Goal: Communication & Community: Answer question/provide support

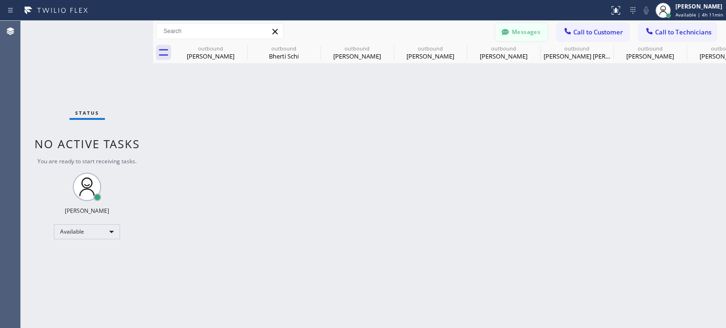
click at [499, 29] on div at bounding box center [504, 32] width 11 height 11
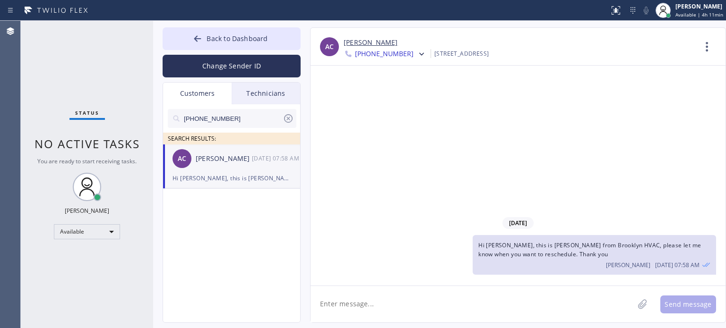
click at [285, 121] on icon at bounding box center [288, 118] width 11 height 11
click at [194, 88] on div "Customers" at bounding box center [197, 94] width 69 height 22
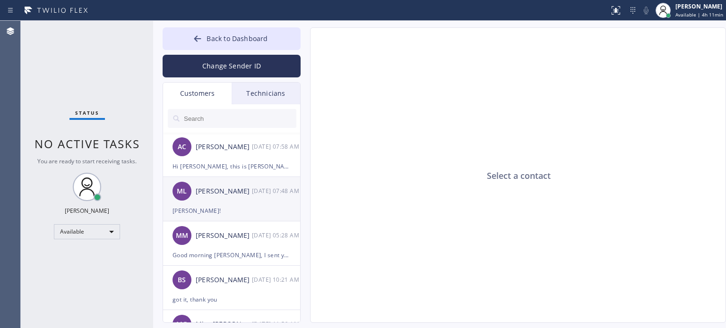
click at [234, 200] on div "ML Mason Lykes 08/20 07:48 AM" at bounding box center [232, 191] width 138 height 28
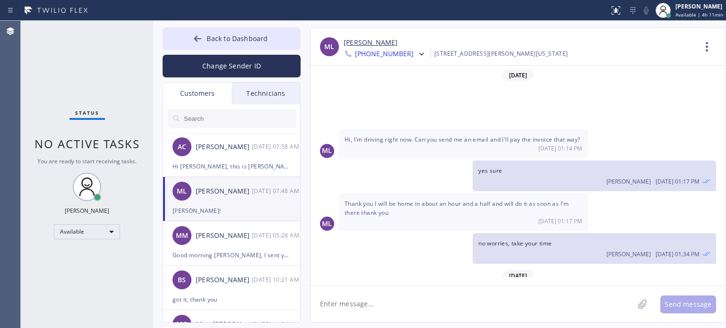
scroll to position [70, 0]
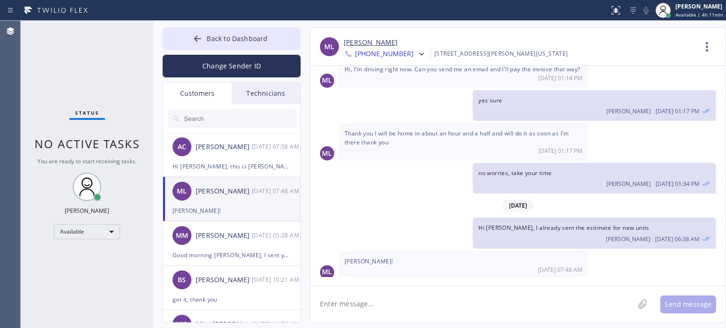
click at [406, 310] on textarea at bounding box center [471, 304] width 323 height 36
click at [406, 304] on textarea "Please let me know your decision, thank you." at bounding box center [480, 304] width 340 height 36
drag, startPoint x: 382, startPoint y: 307, endPoint x: 425, endPoint y: 296, distance: 44.7
click at [425, 301] on textarea "Please let me know your decision, thank you." at bounding box center [480, 304] width 340 height 36
type textarea "Please let me know if you have any questions, thank you."
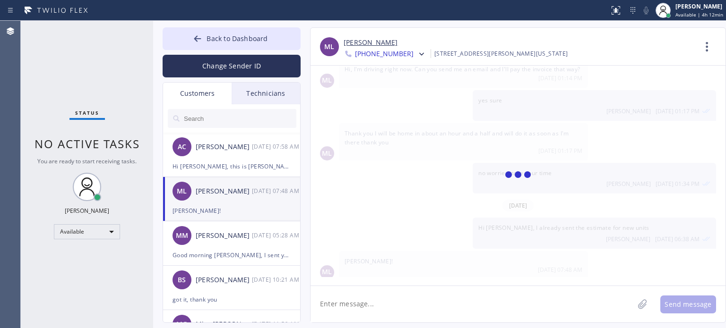
scroll to position [103, 0]
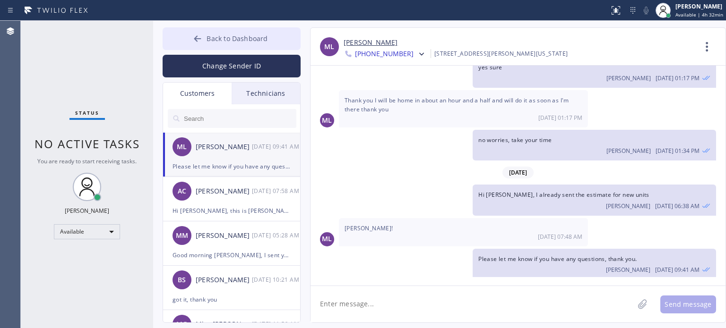
click at [224, 39] on span "Back to Dashboard" at bounding box center [237, 38] width 61 height 9
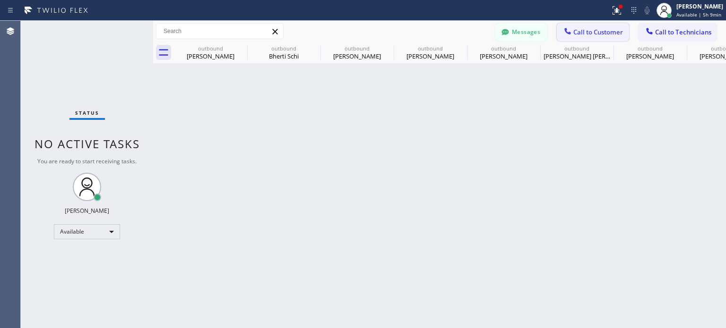
click at [577, 34] on span "Call to Customer" at bounding box center [598, 32] width 50 height 9
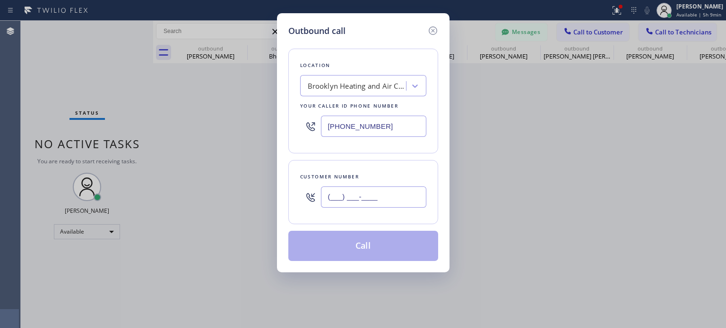
click at [378, 193] on input "(___) ___-____" at bounding box center [373, 197] width 105 height 21
paste input "973) 566-4139"
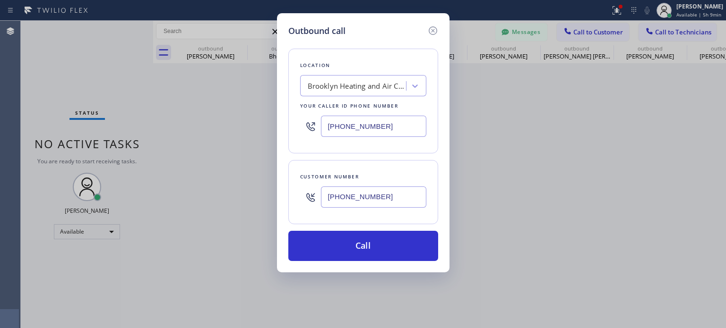
type input "[PHONE_NUMBER]"
click at [358, 130] on input "[PHONE_NUMBER]" at bounding box center [373, 126] width 105 height 21
click at [359, 126] on input "[PHONE_NUMBER]" at bounding box center [373, 126] width 105 height 21
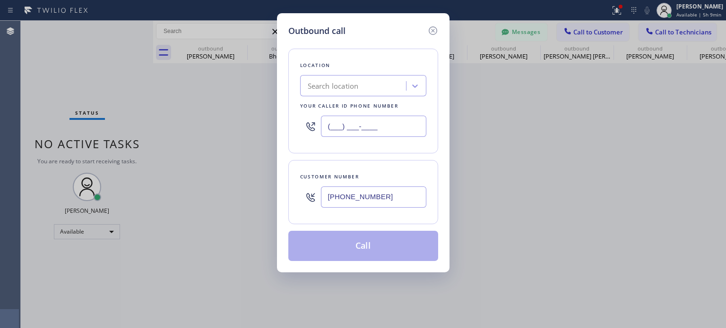
type input "(___) ___-____"
click at [351, 90] on div "Search location" at bounding box center [333, 86] width 51 height 11
paste input "Bright Light Electrical Irvington(T P Electrical Services)"
type input "Bright Light Electrical Irvington(T P Electrical Services)"
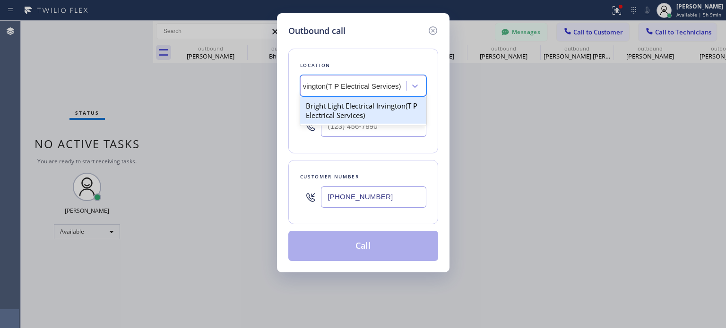
click at [358, 111] on div "Bright Light Electrical Irvington(T P Electrical Services)" at bounding box center [363, 110] width 126 height 26
type input "[PHONE_NUMBER]"
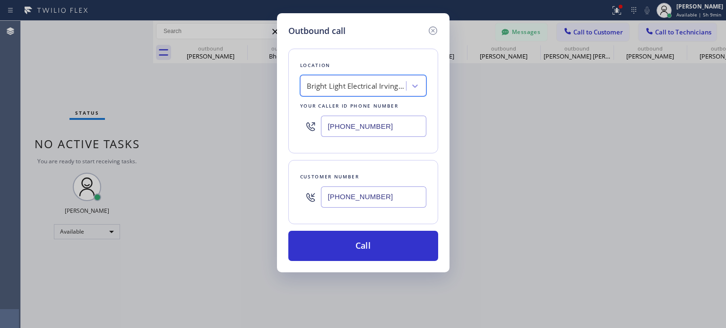
scroll to position [0, 0]
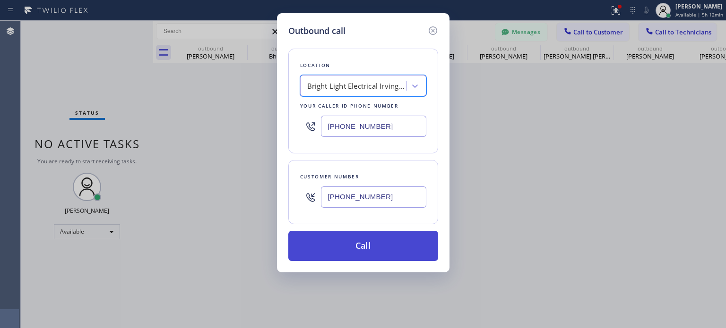
click at [352, 249] on button "Call" at bounding box center [363, 246] width 150 height 30
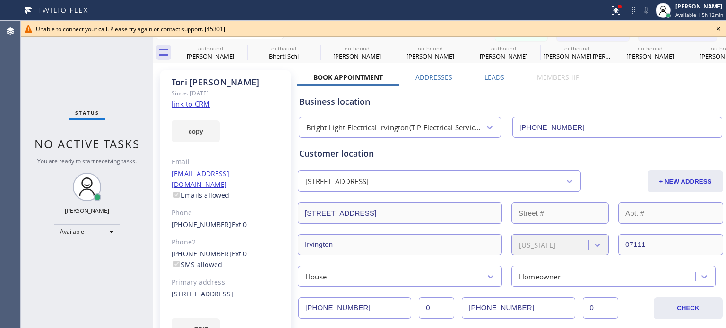
type input "[PHONE_NUMBER]"
click at [719, 28] on icon at bounding box center [718, 28] width 11 height 11
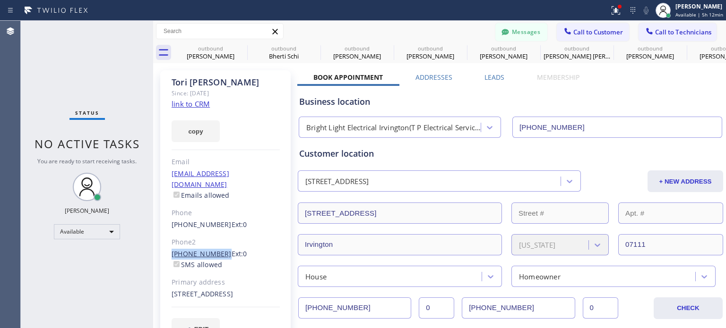
drag, startPoint x: 165, startPoint y: 242, endPoint x: 217, endPoint y: 242, distance: 52.0
click at [217, 242] on div "Tori Cummings Since: 20 may 2020 link to CRM copy Email toricummings22@gmail.co…" at bounding box center [225, 210] width 130 height 281
copy link "[PHONE_NUMBER]"
click at [90, 82] on div "Status No active tasks You are ready to start receiving tasks. Kate Mayol Avail…" at bounding box center [87, 175] width 132 height 308
click at [564, 32] on icon at bounding box center [567, 31] width 6 height 6
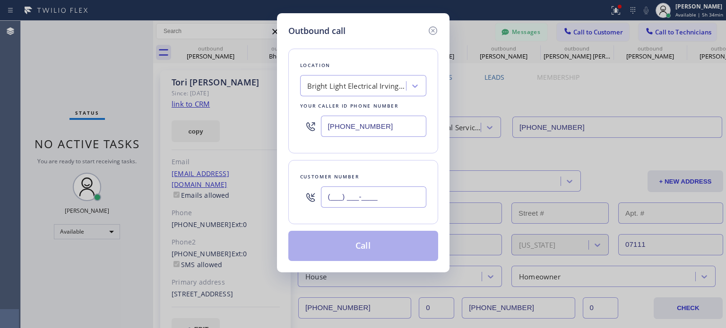
click at [380, 198] on input "(___) ___-____" at bounding box center [373, 197] width 105 height 21
paste input "862) 214-5915"
type input "[PHONE_NUMBER]"
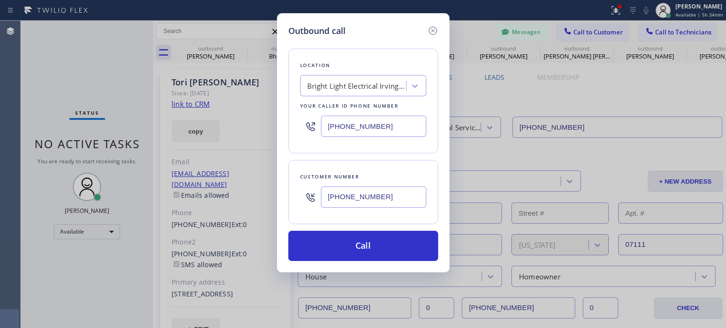
click at [373, 131] on input "[PHONE_NUMBER]" at bounding box center [373, 126] width 105 height 21
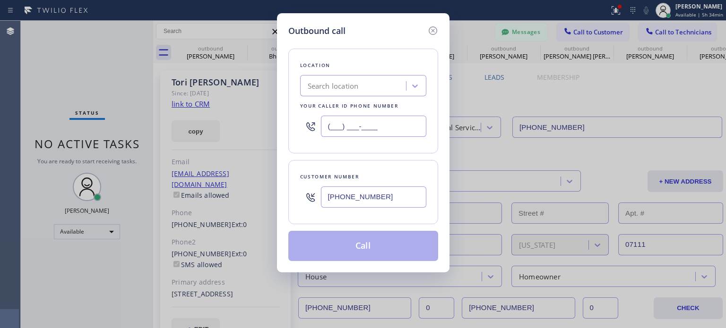
type input "(___) ___-____"
click at [362, 92] on div "Search location" at bounding box center [354, 86] width 103 height 17
paste input "EII Electric"
type input "EII Electric"
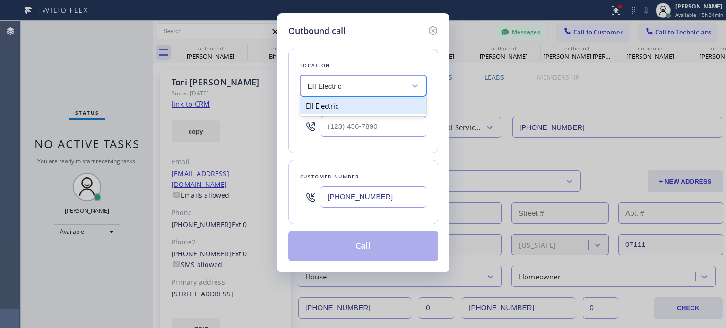
click at [353, 110] on div "EII Electric" at bounding box center [363, 105] width 126 height 17
type input "[PHONE_NUMBER]"
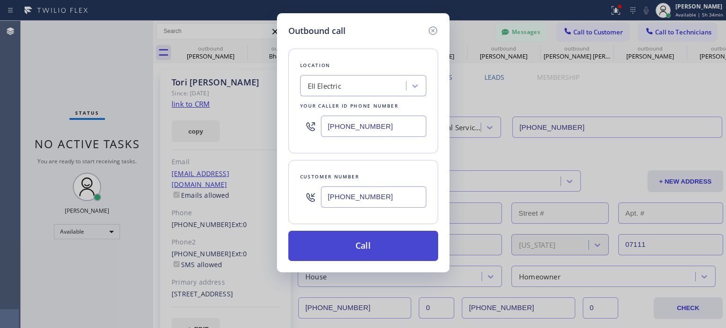
click at [368, 252] on button "Call" at bounding box center [363, 246] width 150 height 30
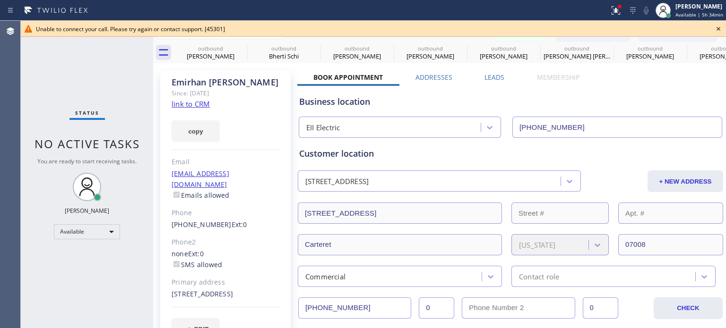
type input "[PHONE_NUMBER]"
click at [717, 30] on icon at bounding box center [718, 28] width 11 height 11
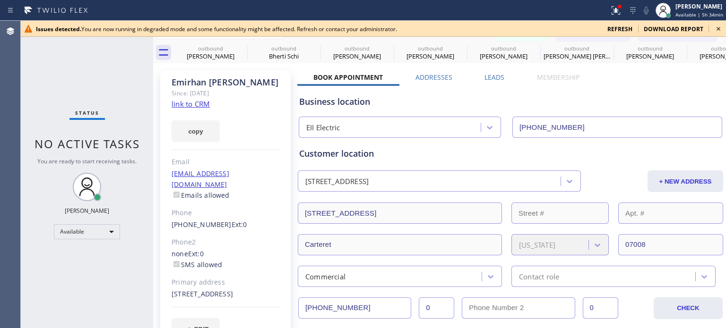
type input "[PHONE_NUMBER]"
click at [718, 31] on icon at bounding box center [718, 28] width 11 height 11
click at [717, 29] on icon at bounding box center [718, 28] width 11 height 11
click at [716, 28] on div "Messages Call to Customer Call to Technicians Outbound call Location Search loc…" at bounding box center [610, 31] width 231 height 17
type input "[PHONE_NUMBER]"
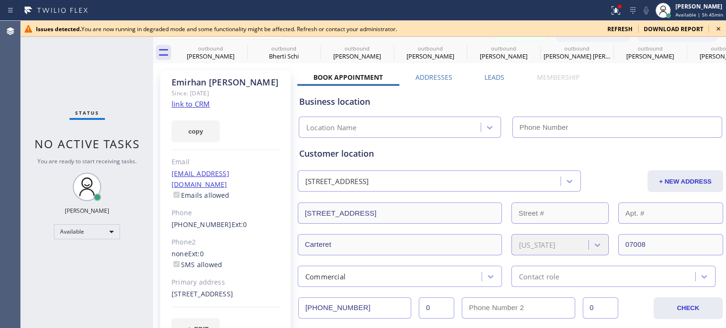
type input "[PHONE_NUMBER]"
click at [620, 28] on span "refresh" at bounding box center [619, 29] width 25 height 8
type input "[PHONE_NUMBER]"
click at [718, 26] on icon at bounding box center [718, 28] width 11 height 11
click at [716, 29] on div "Messages Call to Customer Call to Technicians Outbound call Location Search loc…" at bounding box center [610, 31] width 231 height 17
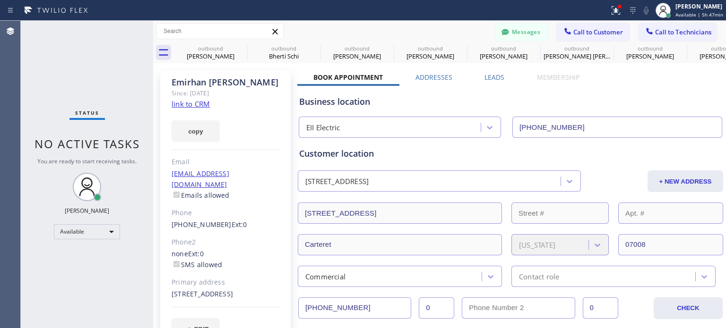
click at [569, 99] on div "Business location" at bounding box center [510, 101] width 422 height 13
click at [508, 37] on button "Messages" at bounding box center [521, 32] width 52 height 18
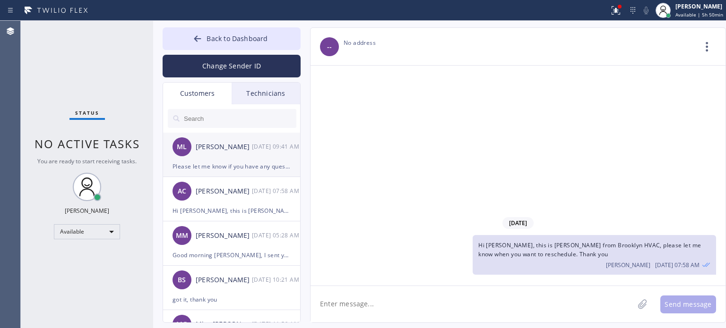
click at [236, 162] on div "Please let me know if you have any questions, thank you." at bounding box center [231, 166] width 118 height 11
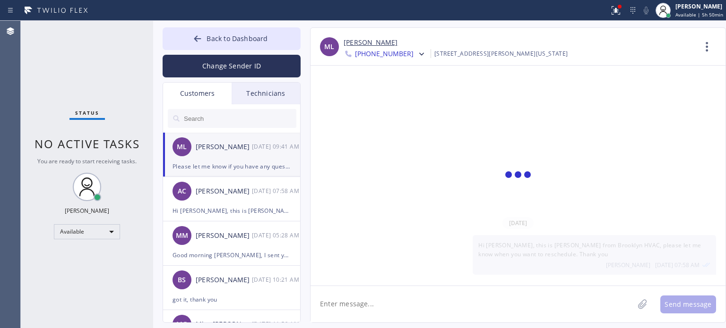
scroll to position [103, 0]
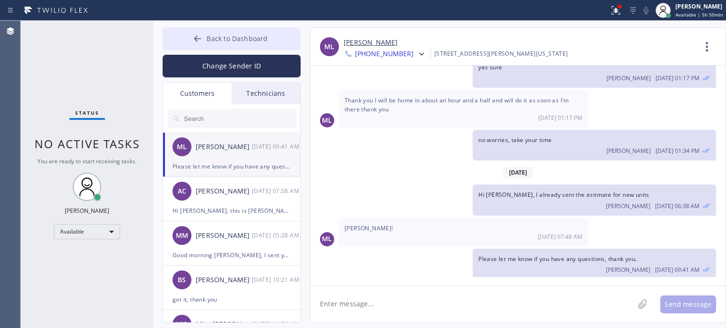
click at [196, 35] on icon at bounding box center [197, 38] width 9 height 9
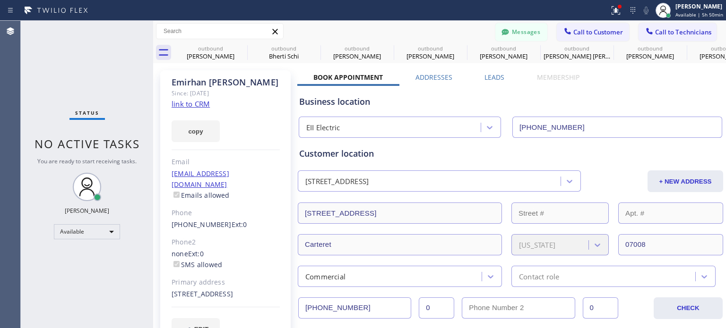
click at [515, 32] on button "Messages" at bounding box center [521, 32] width 52 height 18
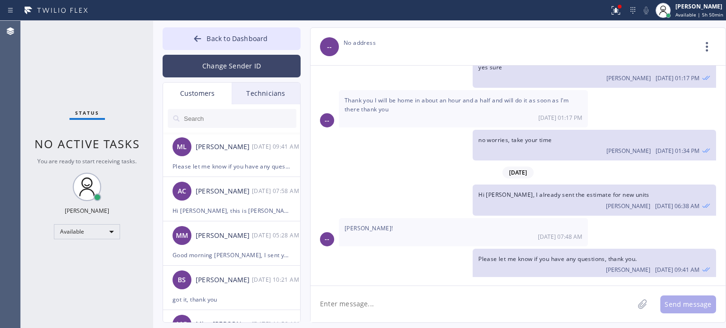
click at [213, 67] on button "Change Sender ID" at bounding box center [232, 66] width 138 height 23
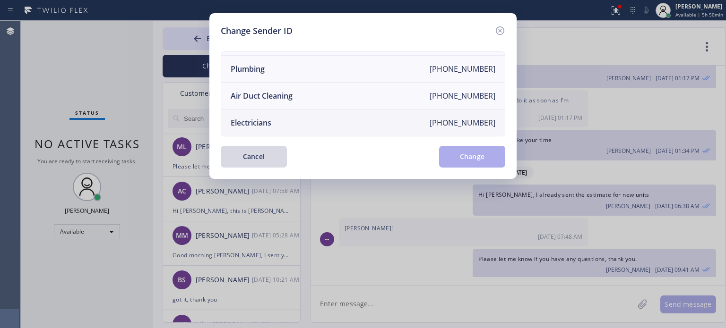
scroll to position [110, 0]
click at [271, 118] on div "Electricians" at bounding box center [251, 123] width 41 height 10
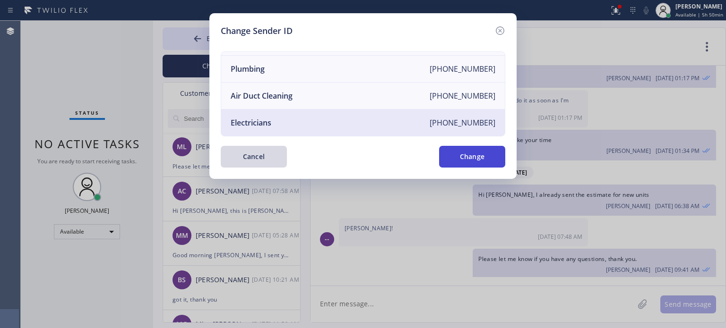
click at [458, 157] on button "Change" at bounding box center [472, 157] width 66 height 22
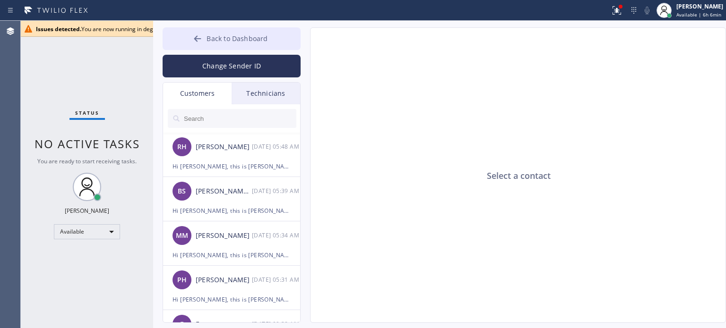
click at [217, 44] on button "Back to Dashboard" at bounding box center [232, 38] width 138 height 23
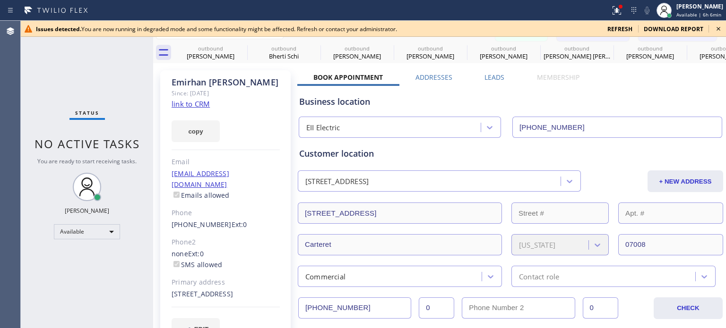
click at [718, 26] on icon at bounding box center [718, 28] width 11 height 11
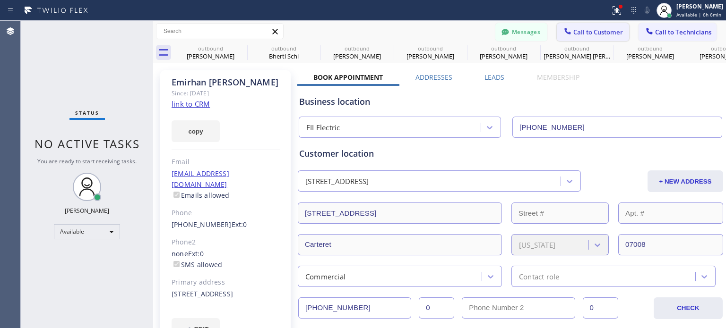
click at [581, 33] on span "Call to Customer" at bounding box center [598, 32] width 50 height 9
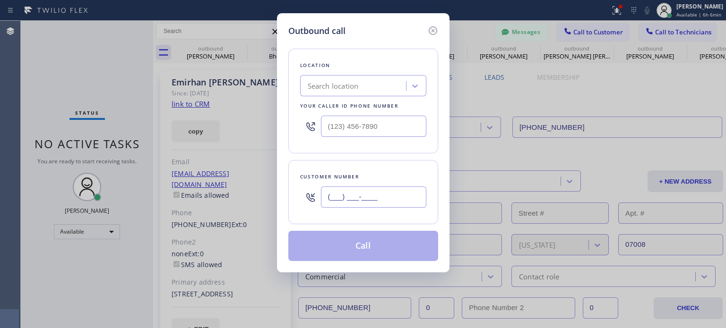
click at [384, 194] on input "(___) ___-____" at bounding box center [373, 197] width 105 height 21
paste input "646) 290-4102"
type input "(646) 290-4102"
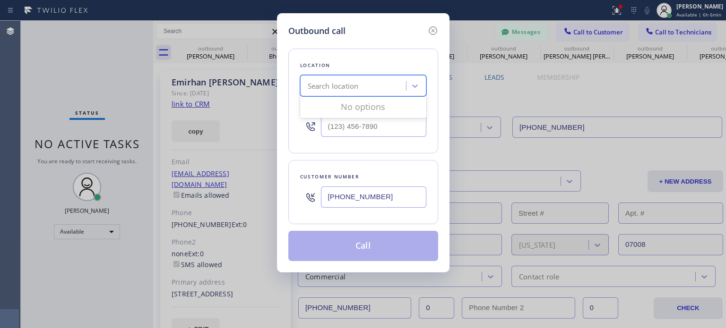
click at [345, 88] on div "Search location" at bounding box center [333, 86] width 51 height 11
paste input "PRO Electrical Service Scotch Plains(Raider Electric)"
type input "PRO Electrical Service Scotch Plains(Raider Electric)"
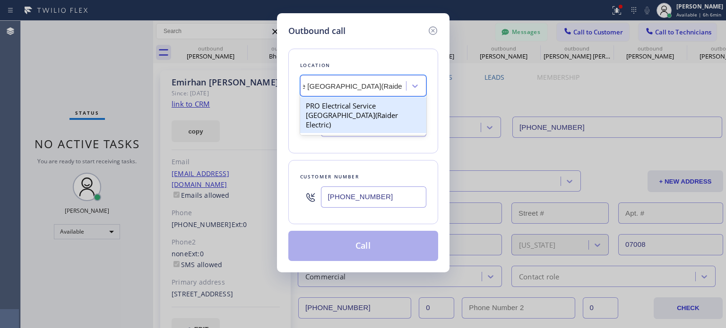
click at [347, 107] on div "PRO Electrical Service Scotch Plains(Raider Electric)" at bounding box center [363, 115] width 126 height 36
type input "(908) 520-2065"
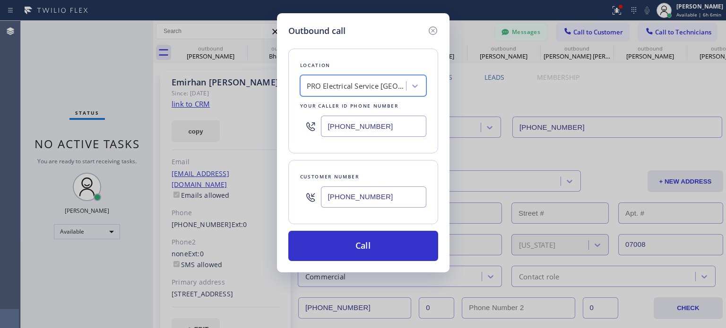
scroll to position [0, 0]
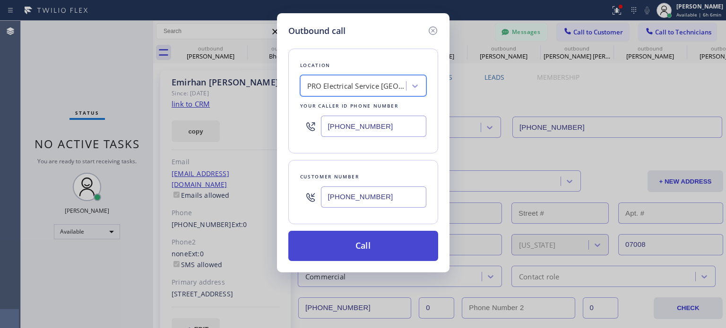
click at [386, 245] on button "Call" at bounding box center [363, 246] width 150 height 30
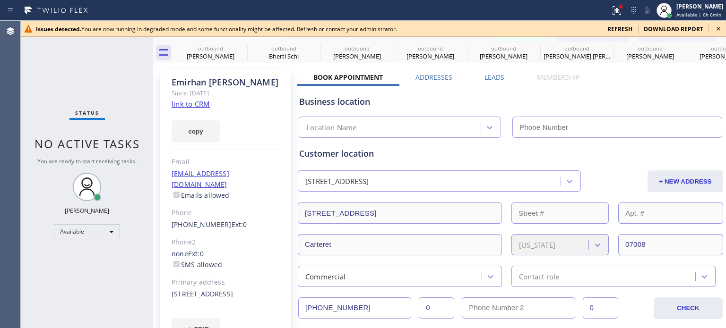
click at [617, 29] on span "refresh" at bounding box center [619, 29] width 25 height 8
click at [720, 24] on icon at bounding box center [718, 28] width 11 height 11
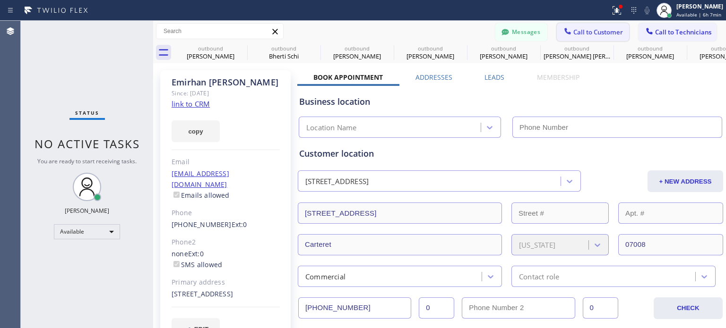
click at [604, 34] on span "Call to Customer" at bounding box center [598, 32] width 50 height 9
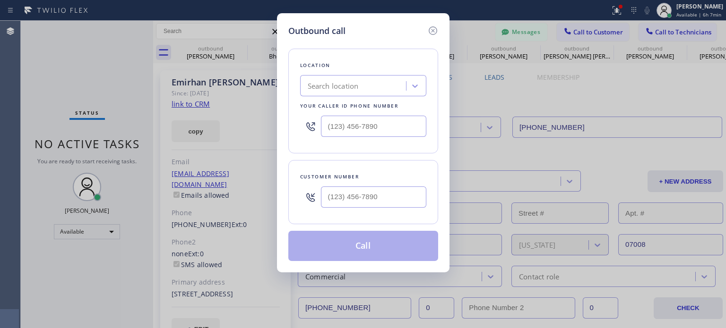
type input "[PHONE_NUMBER]"
paste input "PRO Electrical Service Scotch Plains(Raider Electric)"
type input "PRO Electrical Service Scotch Plains(Raider Electric)"
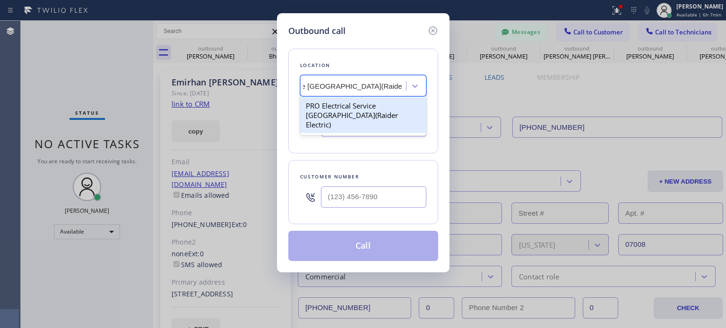
click at [354, 106] on div "PRO Electrical Service Scotch Plains(Raider Electric)" at bounding box center [363, 115] width 126 height 36
type input "(908) 520-2065"
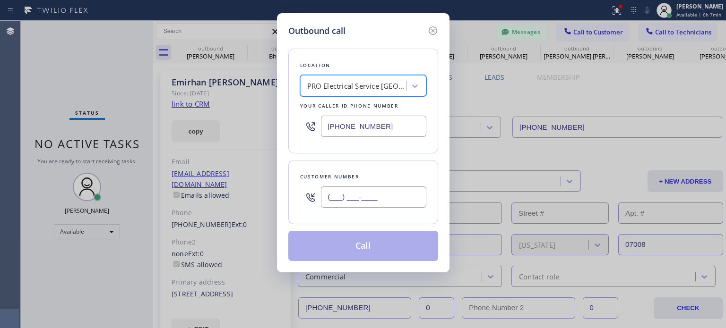
click at [336, 203] on input "(___) ___-____" at bounding box center [373, 197] width 105 height 21
paste input "646) 290-4102"
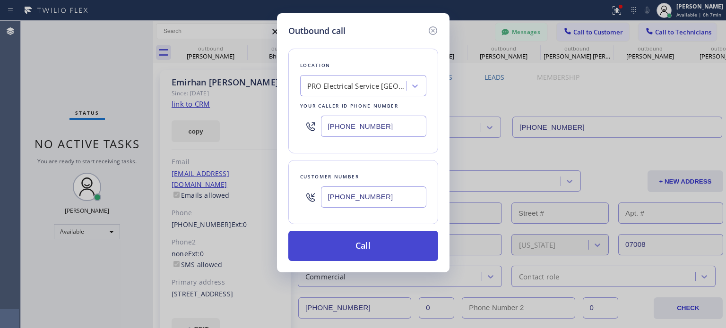
type input "(646) 290-4102"
click at [361, 245] on button "Call" at bounding box center [363, 246] width 150 height 30
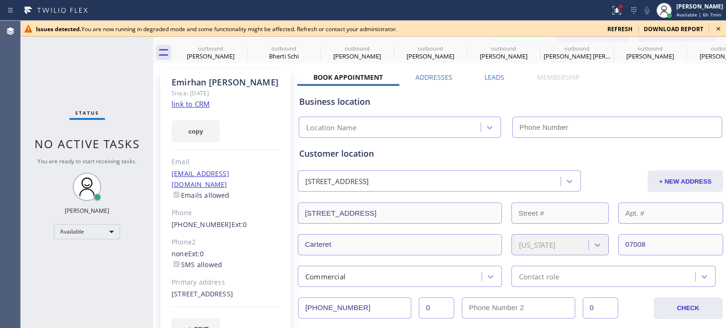
scroll to position [38, 0]
type input "[PHONE_NUMBER]"
click at [617, 30] on span "refresh" at bounding box center [619, 29] width 25 height 8
click at [719, 28] on icon at bounding box center [718, 29] width 4 height 4
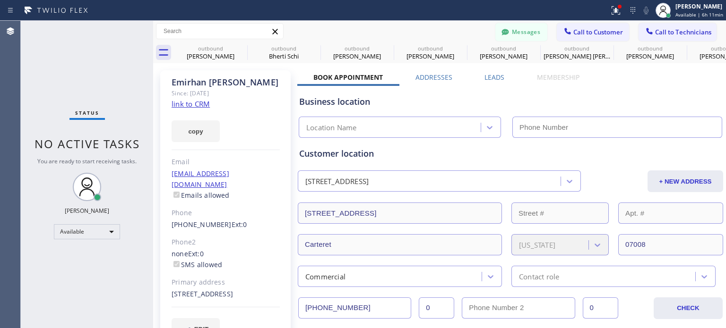
drag, startPoint x: 558, startPoint y: 99, endPoint x: 534, endPoint y: 98, distance: 23.7
click at [558, 99] on div "Business location" at bounding box center [510, 101] width 422 height 13
click at [605, 32] on span "Call to Customer" at bounding box center [598, 32] width 50 height 9
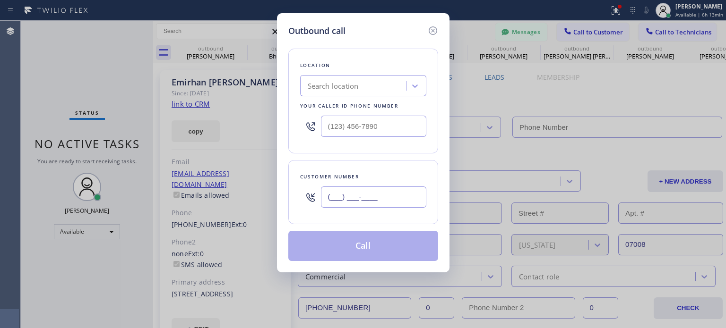
click at [362, 187] on input "(___) ___-____" at bounding box center [373, 197] width 105 height 21
paste input "551) 265-6650"
type input "(551) 265-6650"
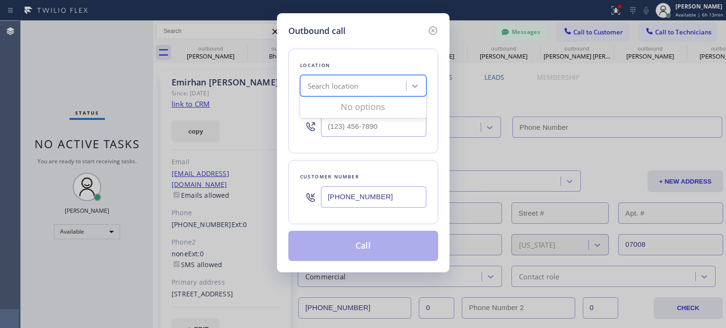
click at [324, 90] on div "Search location" at bounding box center [333, 86] width 51 height 11
paste input "Electrical Land Fort Lee(ABB Electric)"
type input "Electrical Land Fort Lee(ABB Electric)"
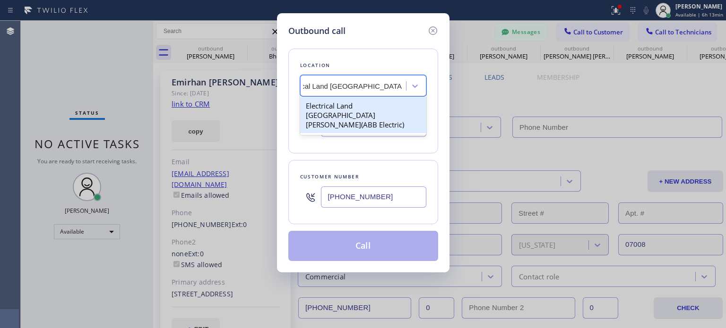
click at [357, 111] on div "Electrical Land Fort Lee(ABB Electric)" at bounding box center [363, 115] width 126 height 36
type input "(551) 239-9945"
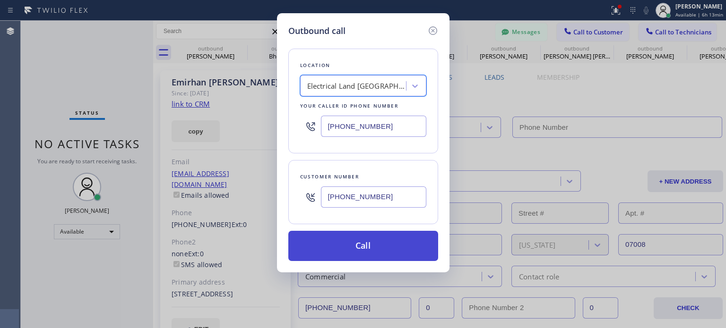
click at [365, 240] on button "Call" at bounding box center [363, 246] width 150 height 30
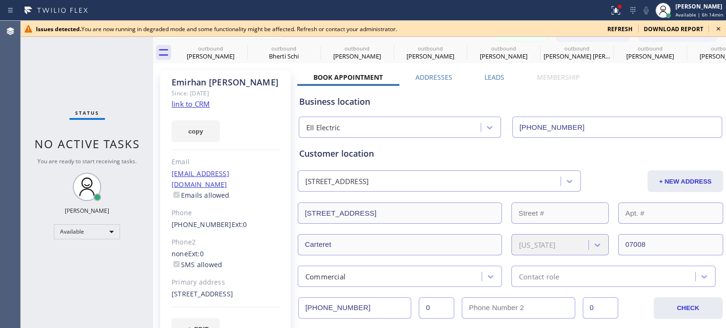
type input "[PHONE_NUMBER]"
click at [629, 84] on div "Business location EII Electric [PHONE_NUMBER]" at bounding box center [510, 110] width 426 height 56
click at [717, 28] on icon at bounding box center [718, 28] width 11 height 11
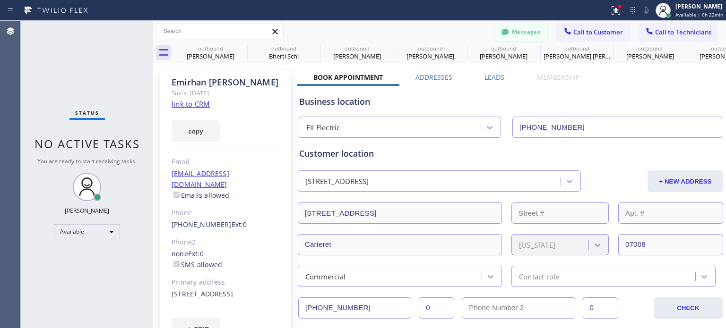
click at [525, 30] on button "Messages" at bounding box center [521, 32] width 52 height 18
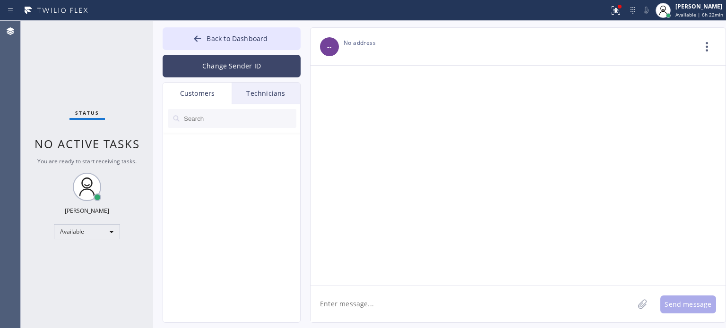
click at [244, 64] on button "Change Sender ID" at bounding box center [232, 66] width 138 height 23
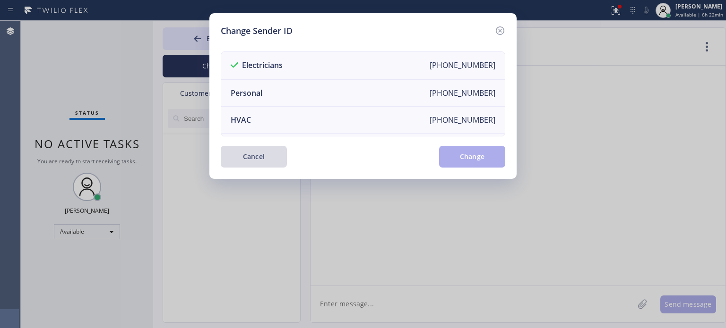
click at [258, 153] on button "Cancel" at bounding box center [254, 157] width 66 height 22
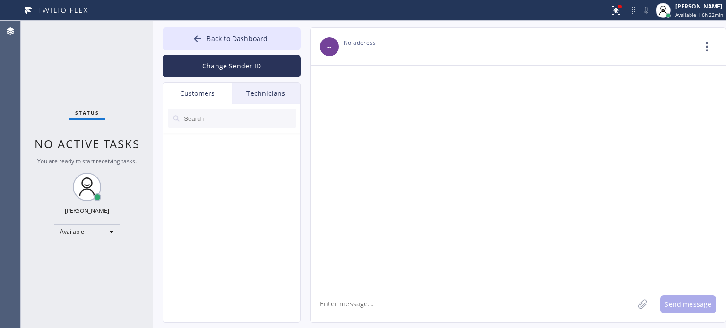
click at [201, 124] on input "text" at bounding box center [239, 118] width 113 height 19
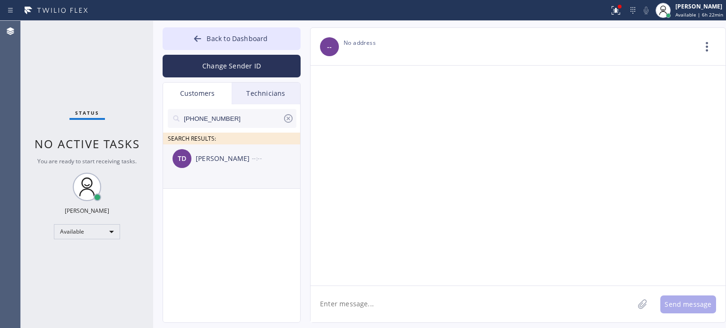
click at [222, 156] on div "[PERSON_NAME]" at bounding box center [224, 159] width 56 height 11
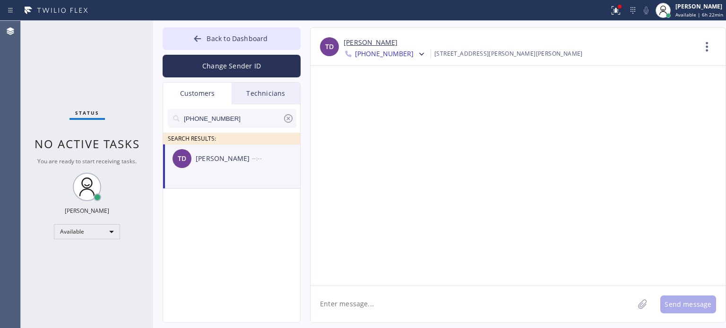
click at [378, 312] on textarea at bounding box center [471, 304] width 323 height 36
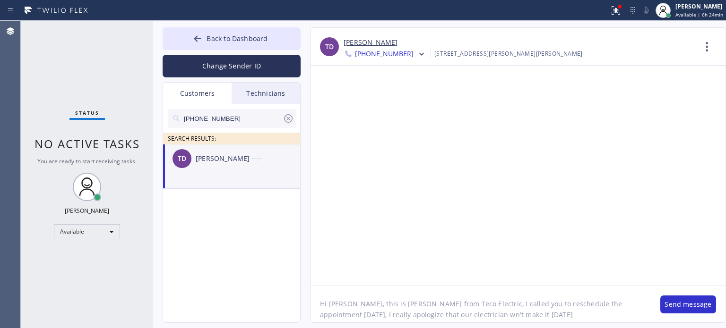
drag, startPoint x: 419, startPoint y: 314, endPoint x: 414, endPoint y: 315, distance: 5.4
type textarea "Hi [PERSON_NAME], this is [PERSON_NAME] from Teco Electric, I called you to res…"
click at [669, 298] on button "Send message" at bounding box center [688, 305] width 56 height 18
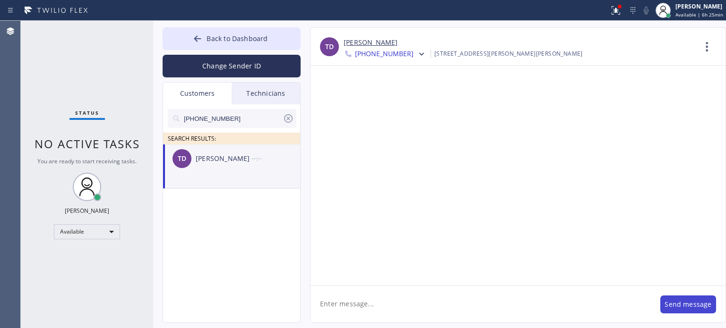
scroll to position [0, 0]
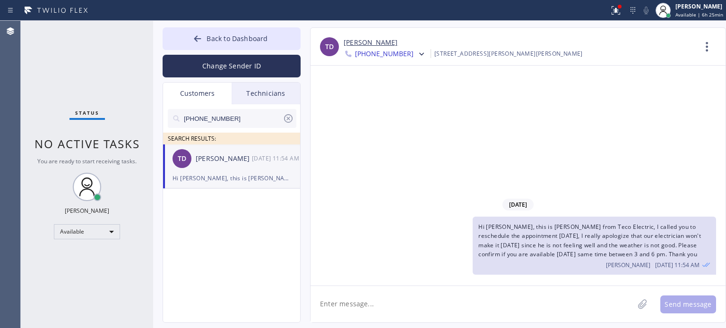
click at [609, 129] on div "[DATE] Hi [PERSON_NAME], this is [PERSON_NAME] from Teco Electric, I called you…" at bounding box center [517, 176] width 415 height 220
click at [293, 120] on icon at bounding box center [288, 118] width 11 height 11
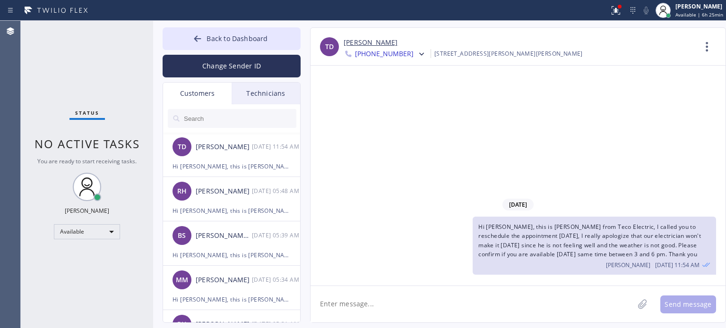
drag, startPoint x: 373, startPoint y: 310, endPoint x: 442, endPoint y: 281, distance: 74.6
click at [374, 310] on textarea at bounding box center [471, 304] width 323 height 36
type textarea "or 2-5 pm tomorrow"
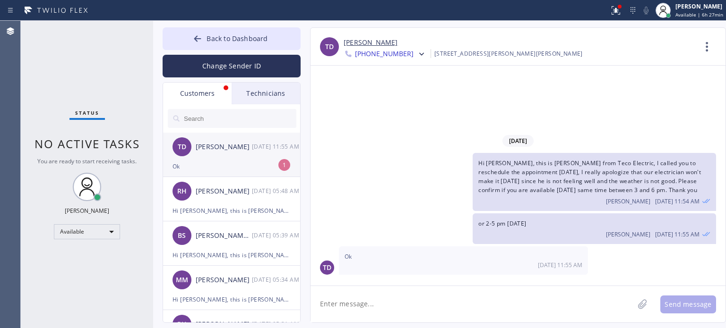
click at [215, 170] on div "Ok" at bounding box center [231, 166] width 118 height 11
click at [372, 302] on textarea at bounding box center [471, 304] width 323 height 36
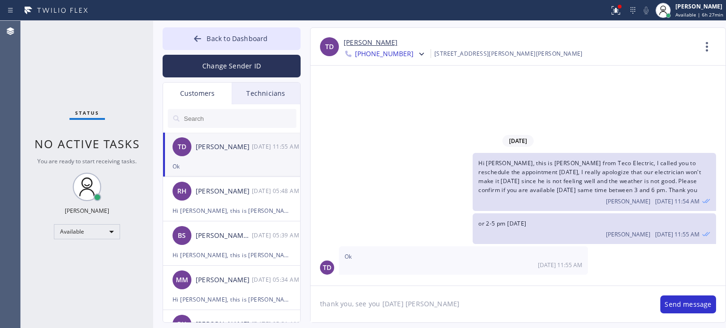
type textarea "thank you, see you tomorrow Thomas"
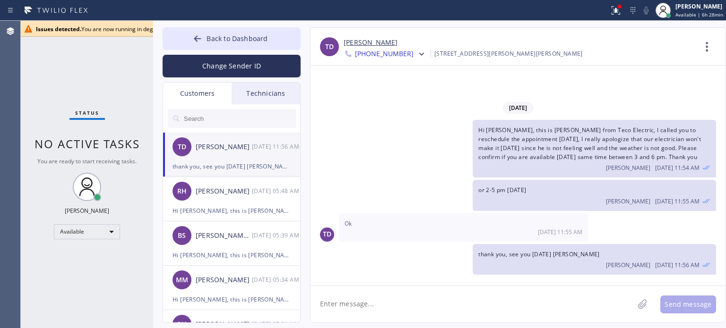
click at [501, 35] on div "TD Thomas Diaz +19735253860 Choose phone number +19735253860 +19739941410 618 S…" at bounding box center [517, 47] width 415 height 38
drag, startPoint x: 471, startPoint y: 85, endPoint x: 406, endPoint y: 120, distance: 73.4
click at [471, 85] on div "08/20/2025 Hi Thomas, this is Kate from Teco Electric, I called you to reschedu…" at bounding box center [517, 176] width 415 height 220
click at [207, 68] on button "Change Sender ID" at bounding box center [232, 66] width 138 height 23
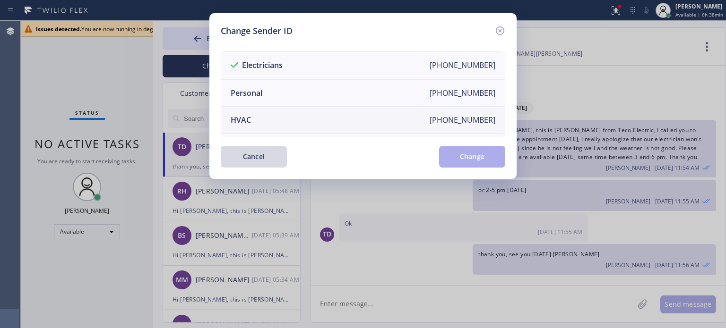
click at [238, 117] on div "HVAC" at bounding box center [241, 120] width 20 height 10
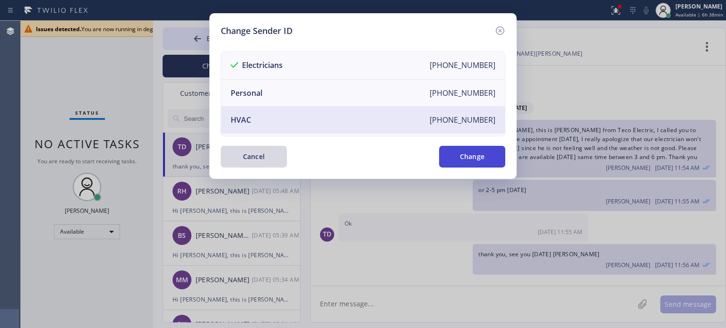
click at [447, 162] on button "Change" at bounding box center [472, 157] width 66 height 22
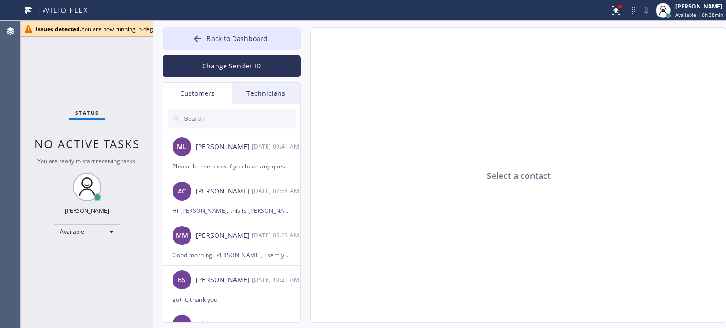
click at [212, 118] on input "text" at bounding box center [239, 118] width 113 height 19
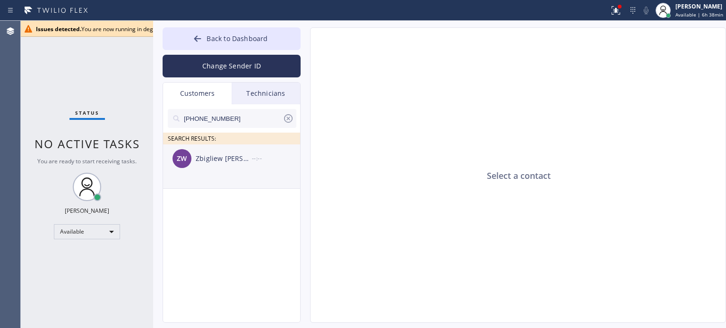
click at [247, 154] on div "Zbigliew [PERSON_NAME]" at bounding box center [224, 159] width 56 height 11
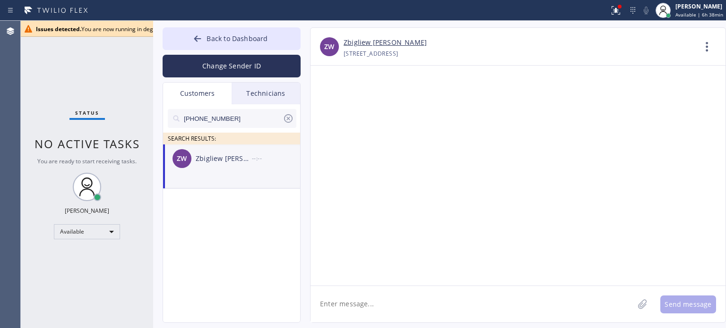
click at [405, 308] on textarea at bounding box center [471, 304] width 323 height 36
paste textarea "Best Brooklyn Heating and AC Repair"
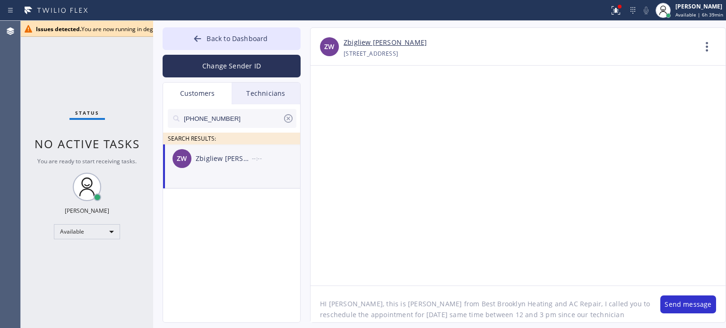
scroll to position [8, 0]
type textarea "HI [PERSON_NAME], this is [PERSON_NAME] from Best Brooklyn Heating and AC Repai…"
click at [677, 308] on button "Send message" at bounding box center [688, 305] width 56 height 18
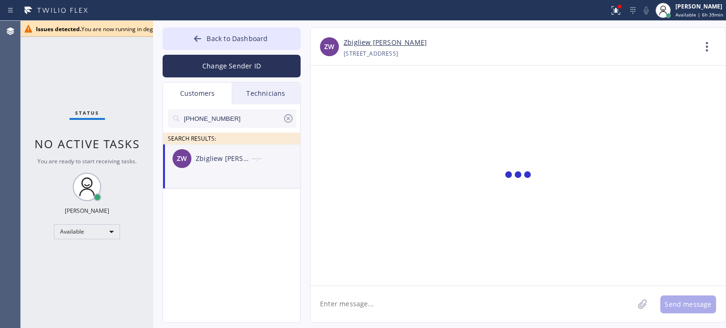
scroll to position [0, 0]
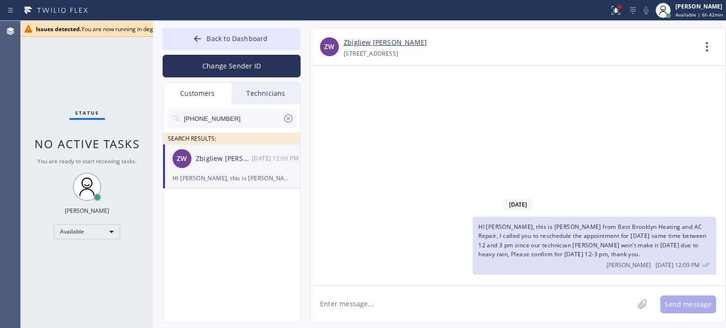
click at [671, 155] on div "08/20/2025 HI Mr. Wanielista, this is Kate from Best Brooklyn Heating and AC Re…" at bounding box center [517, 176] width 415 height 220
click at [232, 41] on span "Back to Dashboard" at bounding box center [237, 38] width 61 height 9
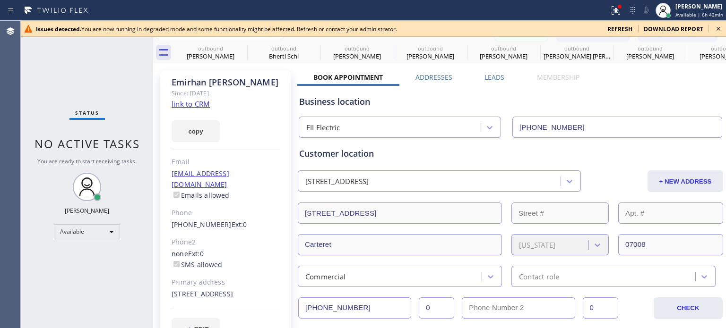
click at [717, 28] on icon at bounding box center [718, 29] width 4 height 4
click at [719, 26] on icon at bounding box center [718, 28] width 11 height 11
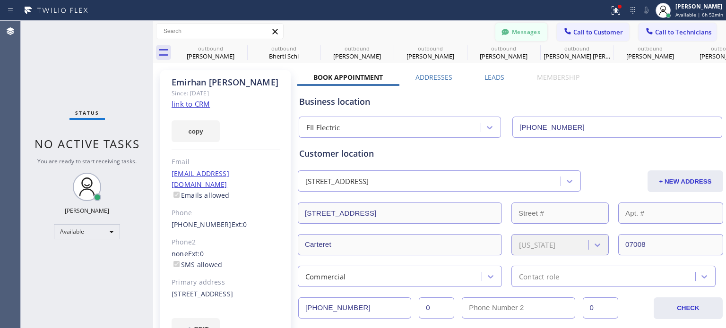
click at [531, 29] on button "Messages" at bounding box center [521, 32] width 52 height 18
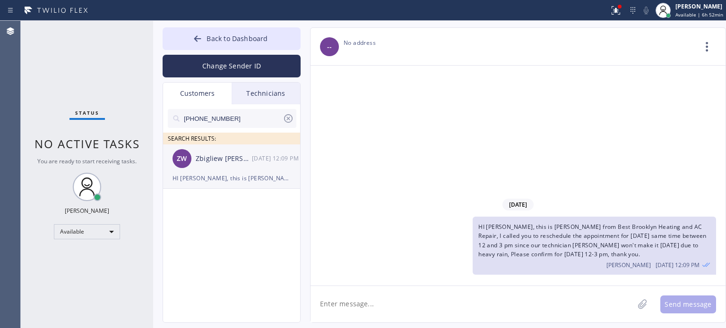
click at [217, 178] on div "HI [PERSON_NAME], this is [PERSON_NAME] from Best Brooklyn Heating and AC Repai…" at bounding box center [231, 178] width 118 height 11
click at [208, 45] on button "Back to Dashboard" at bounding box center [232, 38] width 138 height 23
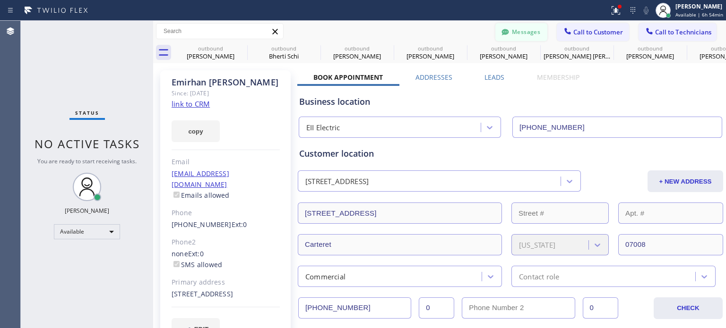
click at [514, 36] on button "Messages" at bounding box center [521, 32] width 52 height 18
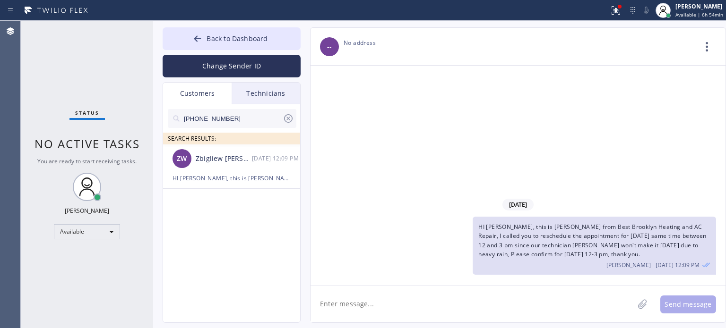
click at [286, 118] on icon at bounding box center [288, 118] width 11 height 11
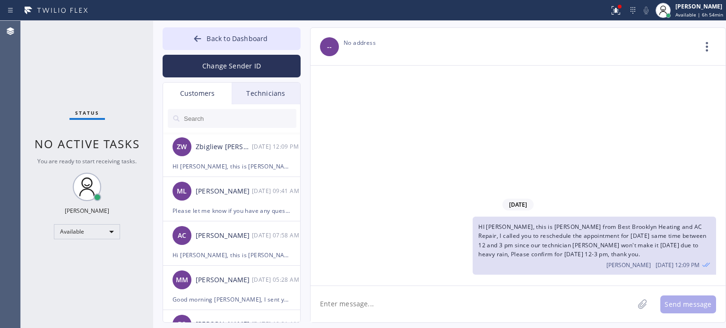
click at [499, 81] on div "08/20/2025 HI Mr. Wanielista, this is Kate from Best Brooklyn Heating and AC Re…" at bounding box center [517, 176] width 415 height 220
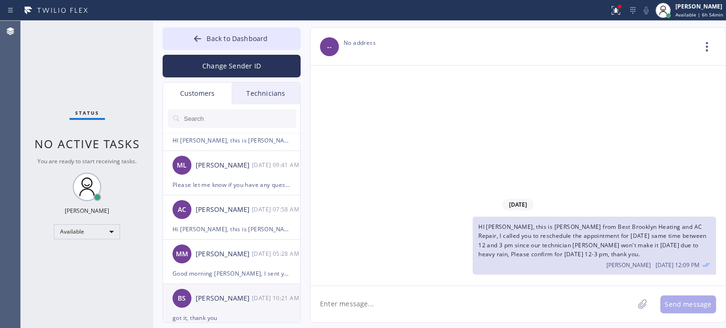
scroll to position [47, 0]
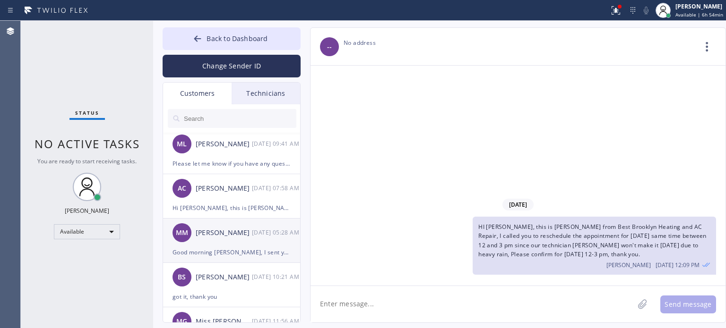
click at [217, 255] on div "Good morning Mike, I sent you the paid invoice from yesterday's service. Please…" at bounding box center [231, 252] width 118 height 11
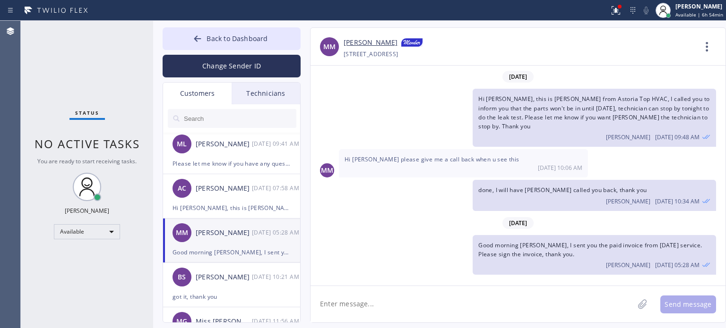
click at [355, 310] on textarea at bounding box center [471, 304] width 323 height 36
click at [192, 37] on button "Back to Dashboard" at bounding box center [232, 38] width 138 height 23
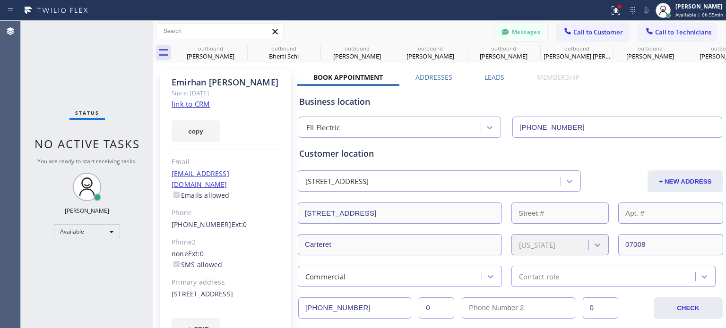
click at [504, 32] on button "Messages" at bounding box center [521, 32] width 52 height 18
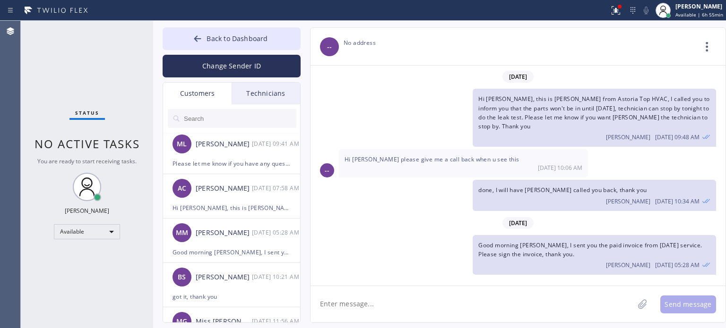
drag, startPoint x: 357, startPoint y: 302, endPoint x: 360, endPoint y: 294, distance: 8.5
click at [358, 301] on textarea at bounding box center [471, 304] width 323 height 36
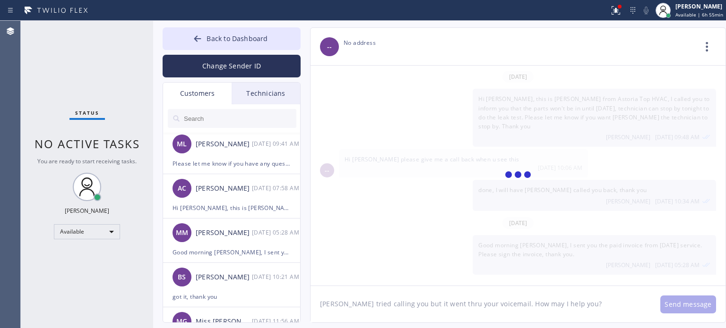
click at [597, 306] on textarea "[PERSON_NAME] tried calling you but it went thru your voicemail. How may I help…" at bounding box center [480, 304] width 340 height 36
click at [353, 304] on textarea "[PERSON_NAME] tried calling you but it went thru your voicemail. How may I help…" at bounding box center [480, 304] width 340 height 36
type textarea "[PERSON_NAME] tried calling you but it went thru your voicemail. How may I help…"
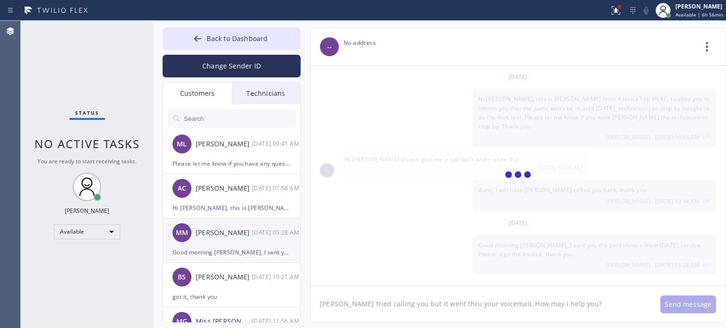
click at [217, 238] on div "[PERSON_NAME]" at bounding box center [224, 233] width 56 height 11
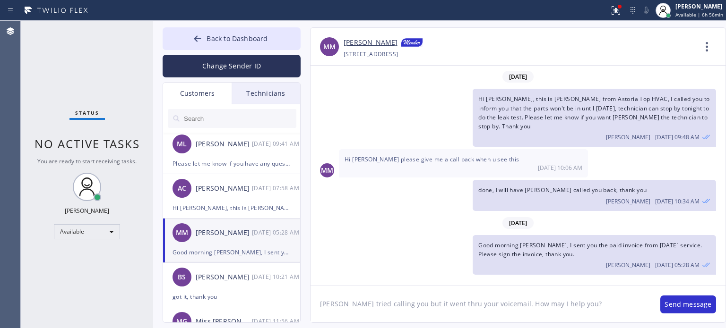
click at [584, 302] on textarea "[PERSON_NAME] tried calling you but it went thru your voicemail. How may I help…" at bounding box center [480, 304] width 340 height 36
click at [676, 302] on button "Send message" at bounding box center [688, 305] width 56 height 18
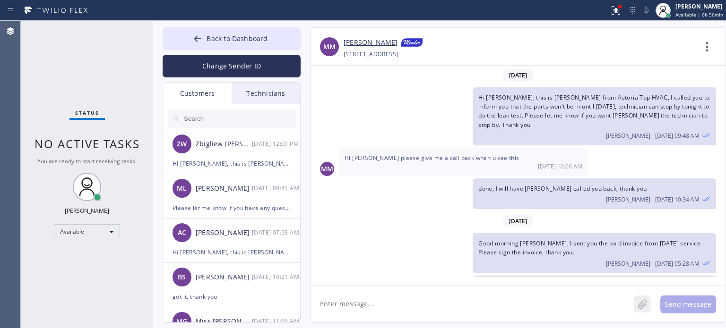
scroll to position [19, 0]
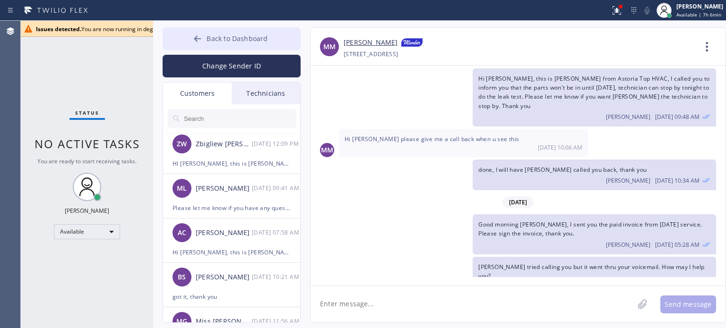
click at [236, 36] on span "Back to Dashboard" at bounding box center [237, 38] width 61 height 9
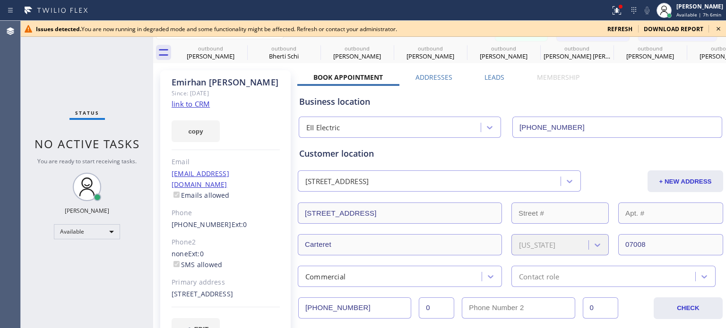
click at [719, 24] on icon at bounding box center [718, 28] width 11 height 11
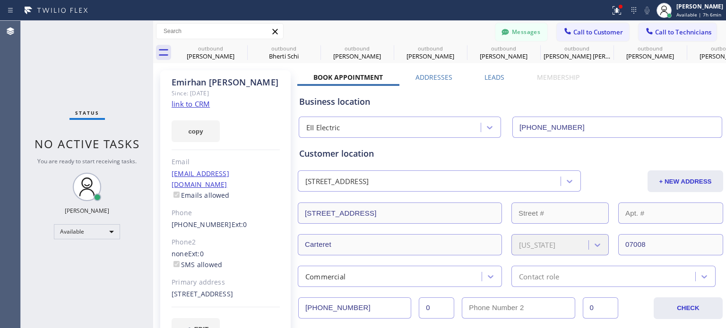
click at [667, 33] on span "Call to Technicians" at bounding box center [683, 32] width 56 height 9
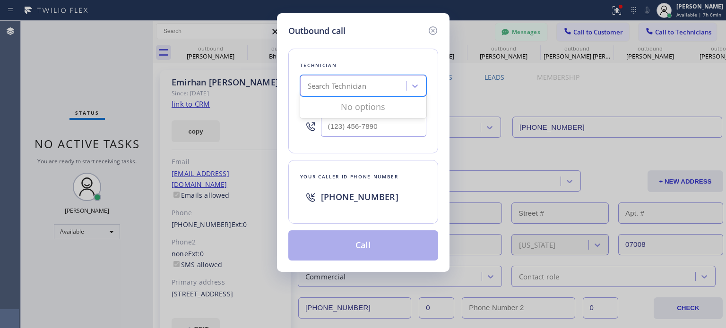
click at [362, 89] on div "Search Technician" at bounding box center [337, 86] width 59 height 11
type input "rodolf"
click at [353, 108] on div "Rodolfo Ovalle" at bounding box center [363, 105] width 126 height 17
type input "(973) 619-8513"
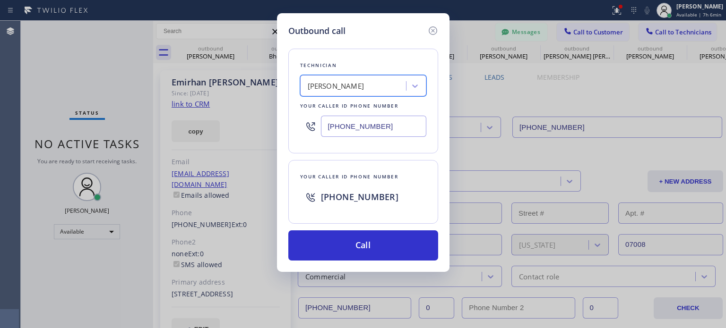
click at [367, 130] on input "(973) 619-8513" at bounding box center [373, 126] width 105 height 21
click at [433, 29] on icon at bounding box center [432, 30] width 11 height 11
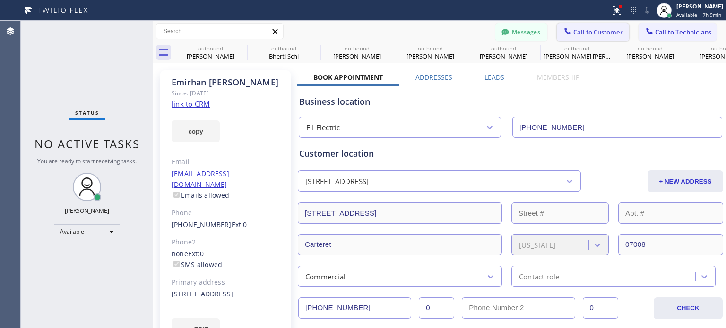
click at [577, 32] on span "Call to Customer" at bounding box center [598, 32] width 50 height 9
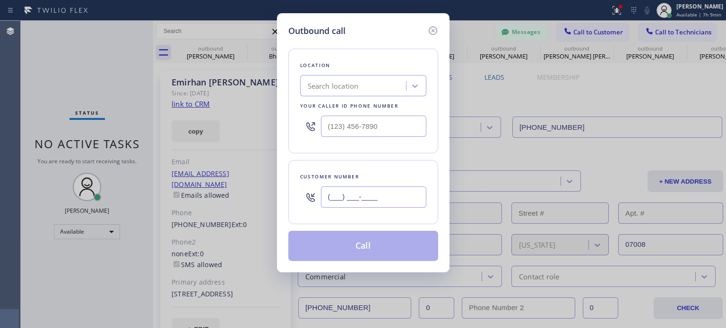
click at [368, 200] on input "(___) ___-____" at bounding box center [373, 197] width 105 height 21
paste input "201) 724-6768"
type input "(201) 724-6768"
click at [366, 201] on input "(201) 724-6768" at bounding box center [373, 197] width 105 height 21
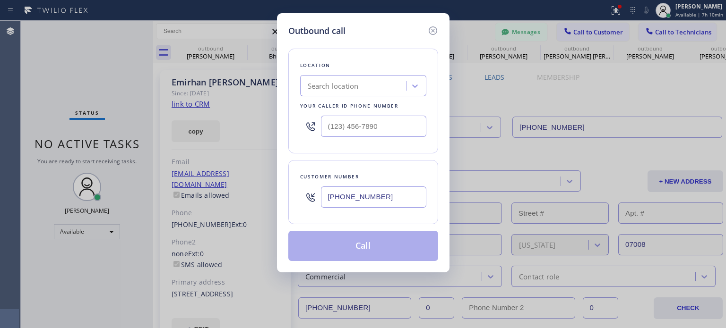
click at [366, 201] on input "(201) 724-6768" at bounding box center [373, 197] width 105 height 21
click at [432, 34] on icon at bounding box center [432, 30] width 11 height 11
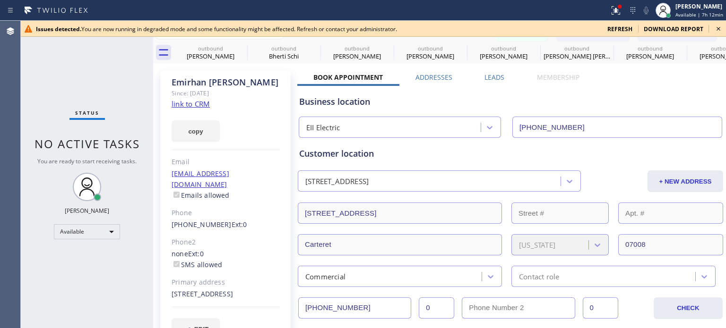
click at [717, 29] on icon at bounding box center [718, 28] width 11 height 11
click at [721, 27] on icon at bounding box center [718, 28] width 11 height 11
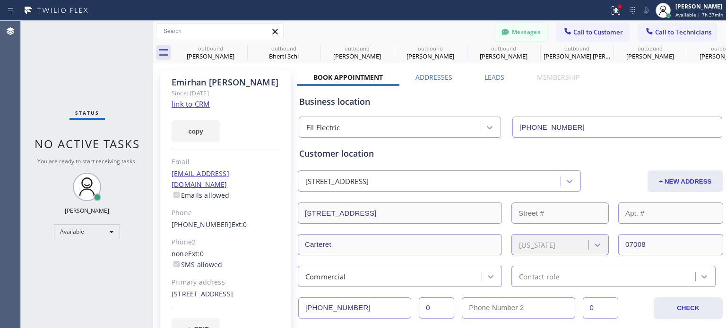
click at [522, 34] on button "Messages" at bounding box center [521, 32] width 52 height 18
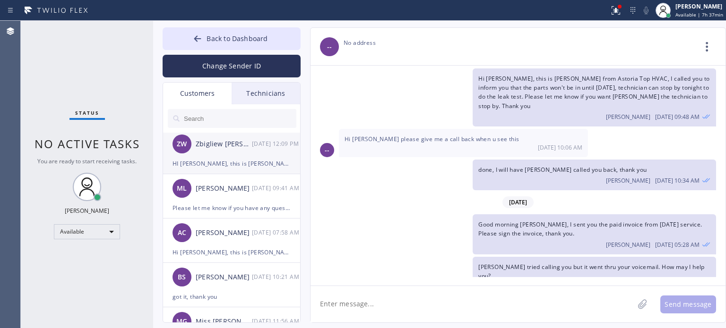
click at [231, 168] on div "HI [PERSON_NAME], this is [PERSON_NAME] from Best Brooklyn Heating and AC Repai…" at bounding box center [231, 163] width 118 height 11
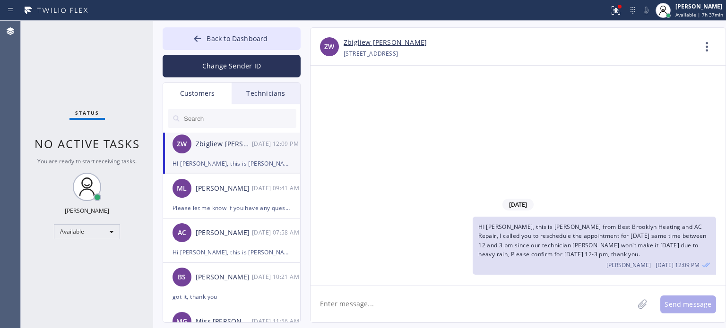
scroll to position [0, 0]
click at [524, 133] on div "08/20/2025 HI Mr. Wanielista, this is Kate from Best Brooklyn Heating and AC Re…" at bounding box center [517, 176] width 415 height 220
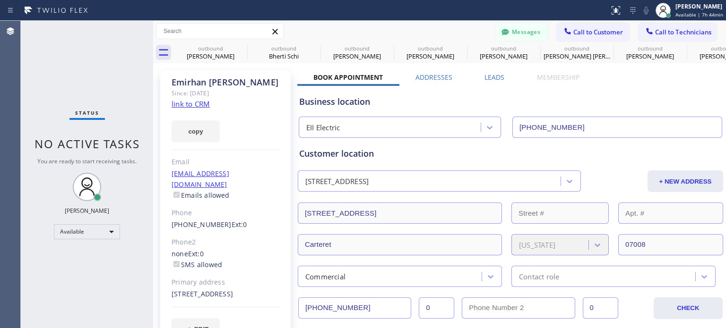
type input "[PHONE_NUMBER]"
